Goal: Use online tool/utility: Use online tool/utility

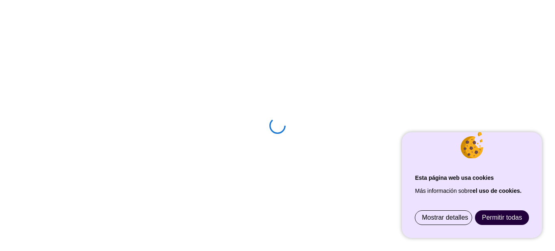
click at [500, 214] on span "Permitir todas" at bounding box center [502, 217] width 40 height 7
